Goal: Transaction & Acquisition: Purchase product/service

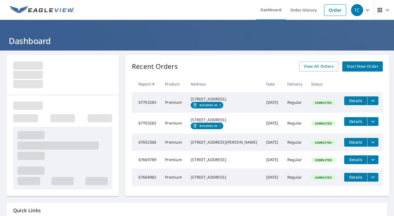
click at [370, 66] on span "Start New Order" at bounding box center [363, 66] width 32 height 7
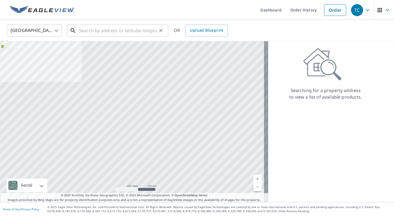
click at [95, 31] on input "text" at bounding box center [118, 30] width 78 height 15
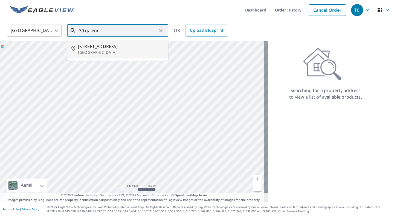
click at [101, 50] on p "[GEOGRAPHIC_DATA]" at bounding box center [121, 52] width 86 height 5
type input "[STREET_ADDRESS]"
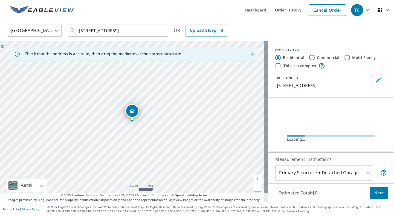
click at [253, 178] on link "Current Level 17, Zoom In" at bounding box center [257, 179] width 8 height 8
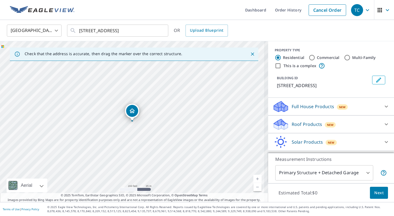
click at [253, 178] on link "Current Level 18, Zoom In" at bounding box center [257, 179] width 8 height 8
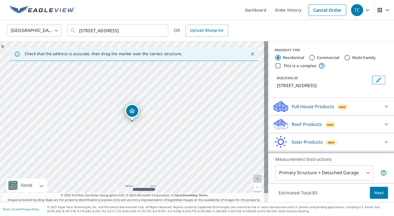
click at [383, 128] on icon at bounding box center [386, 124] width 7 height 7
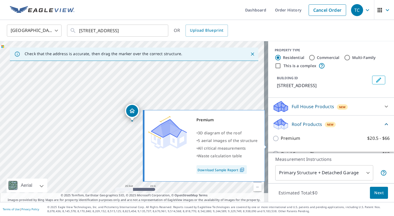
click at [273, 142] on input "Premium $20.5 - $66" at bounding box center [277, 138] width 8 height 7
checkbox input "true"
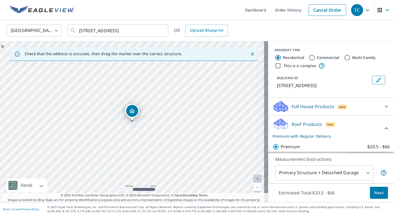
click at [376, 194] on span "Next" at bounding box center [378, 193] width 9 height 7
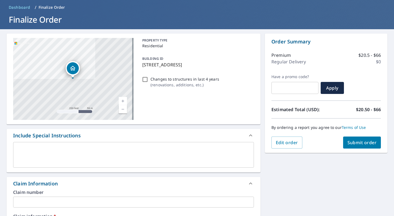
scroll to position [55, 0]
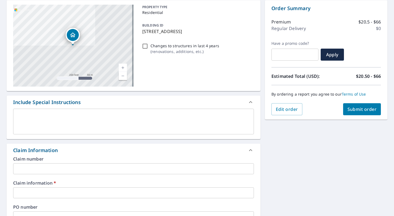
click at [42, 190] on input "text" at bounding box center [133, 193] width 241 height 11
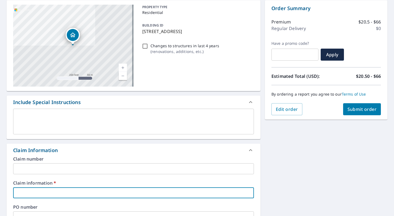
type input "[PERSON_NAME]"
checkbox input "true"
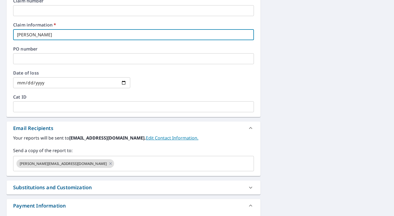
scroll to position [219, 0]
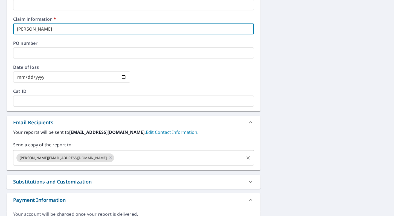
click at [115, 158] on input "text" at bounding box center [179, 158] width 128 height 10
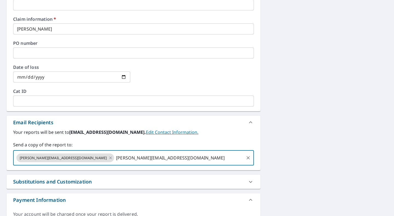
type input "[PERSON_NAME][EMAIL_ADDRESS][DOMAIN_NAME]"
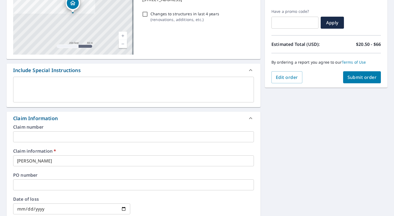
scroll to position [82, 0]
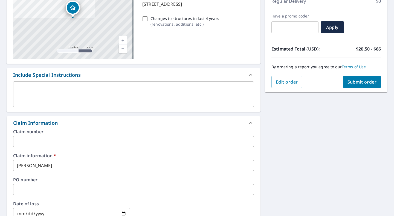
click at [357, 83] on span "Submit order" at bounding box center [361, 82] width 29 height 6
checkbox input "true"
